Goal: Task Accomplishment & Management: Complete application form

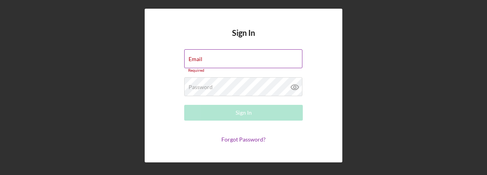
click at [202, 60] on label "Email" at bounding box center [196, 59] width 14 height 6
click at [231, 60] on input "Email" at bounding box center [243, 58] width 118 height 19
type input "[EMAIL_ADDRESS][DOMAIN_NAME]"
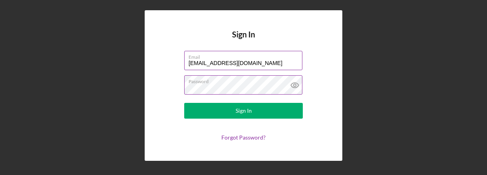
click at [184, 103] on button "Sign In" at bounding box center [243, 111] width 119 height 16
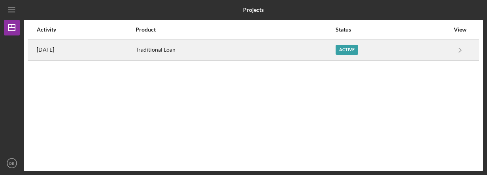
click at [358, 46] on div "Active" at bounding box center [347, 50] width 23 height 10
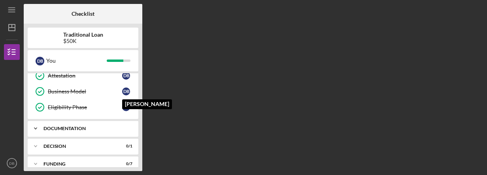
scroll to position [145, 0]
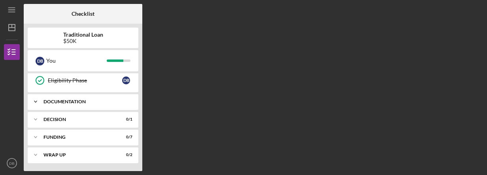
click at [95, 104] on div "Documentation" at bounding box center [85, 102] width 85 height 5
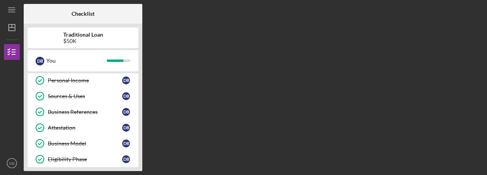
scroll to position [27, 0]
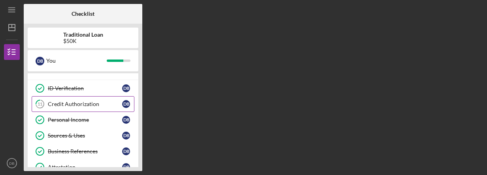
click at [94, 104] on div "Credit Authorization" at bounding box center [85, 104] width 74 height 6
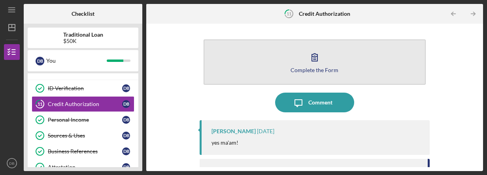
click at [316, 57] on icon "button" at bounding box center [315, 57] width 20 height 20
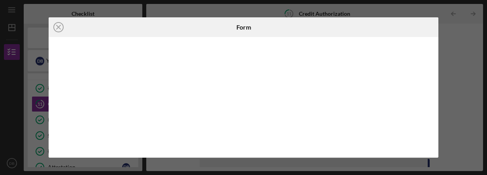
click at [451, 29] on div "Icon/Close Form" at bounding box center [243, 87] width 487 height 175
